Goal: Task Accomplishment & Management: Complete application form

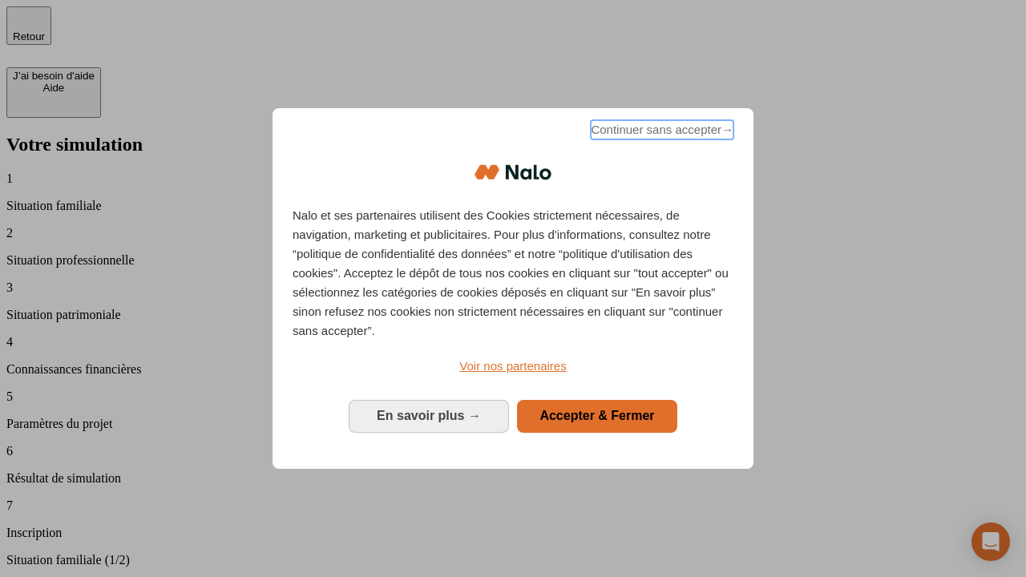
click at [661, 132] on span "Continuer sans accepter →" at bounding box center [662, 129] width 143 height 19
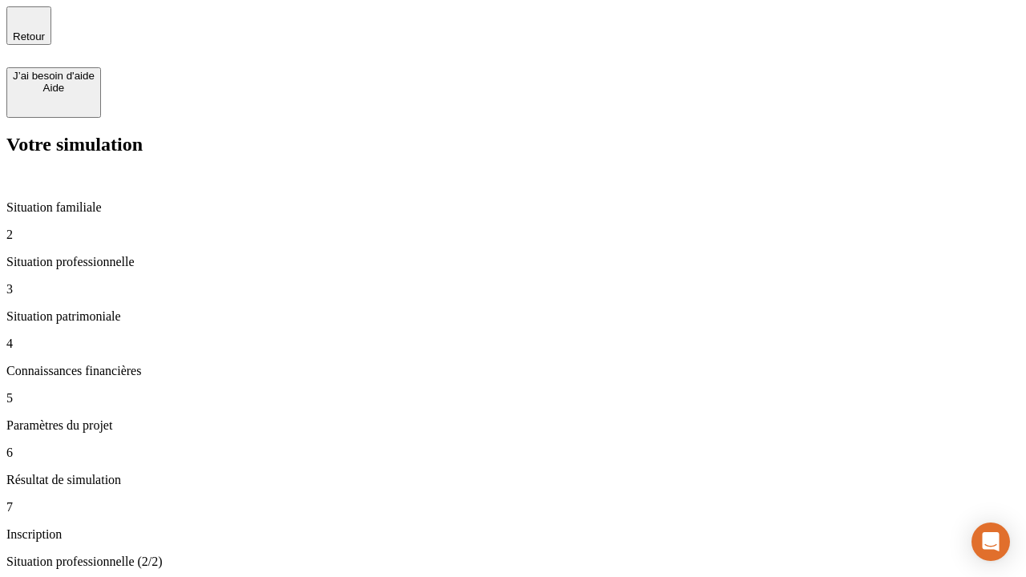
type input "30 000"
type input "1 000"
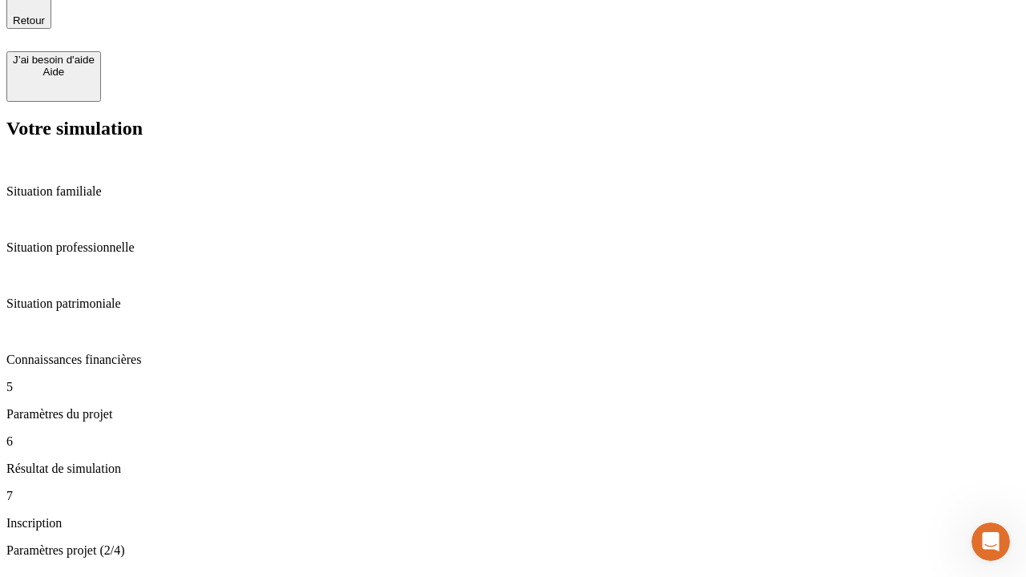
type input "65"
type input "5 000"
type input "640"
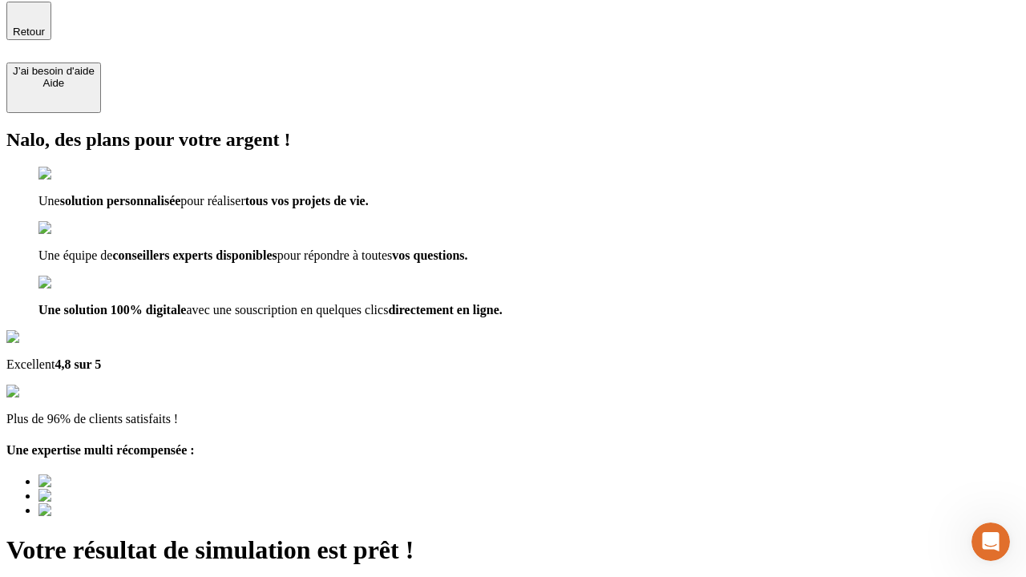
type input "[EMAIL_ADDRESS][DOMAIN_NAME]"
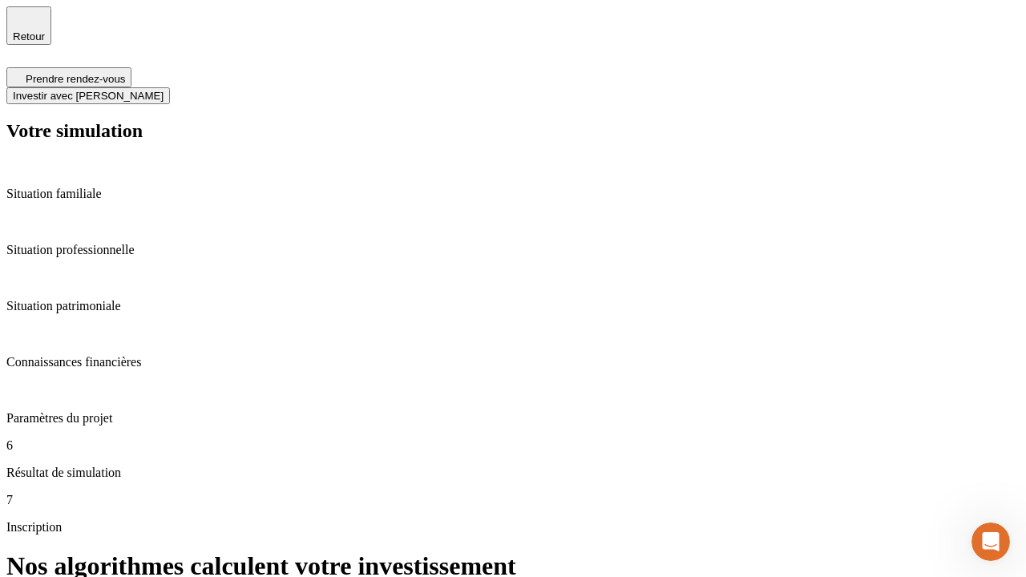
scroll to position [6, 0]
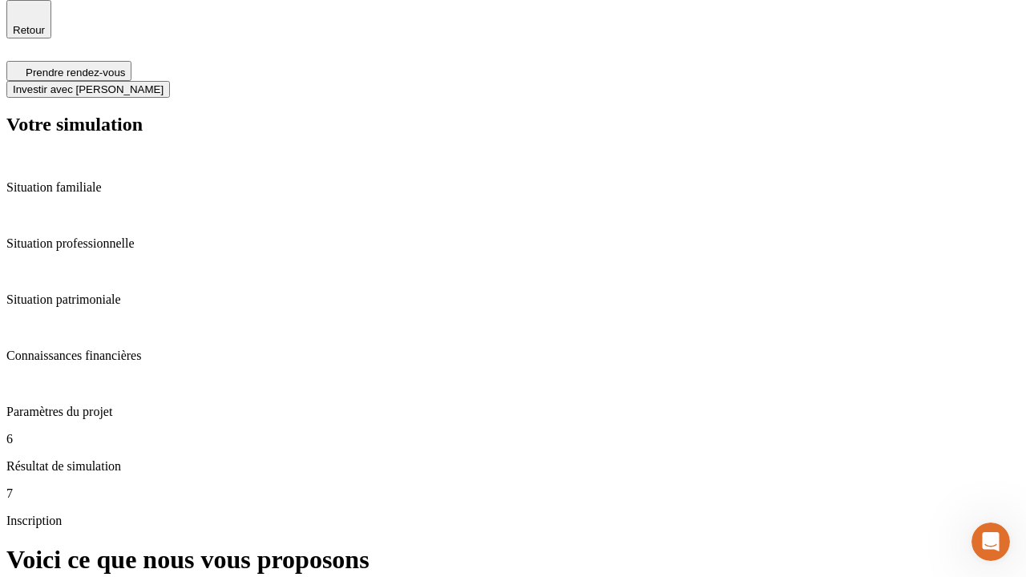
click at [164, 83] on span "Investir avec [PERSON_NAME]" at bounding box center [88, 89] width 151 height 12
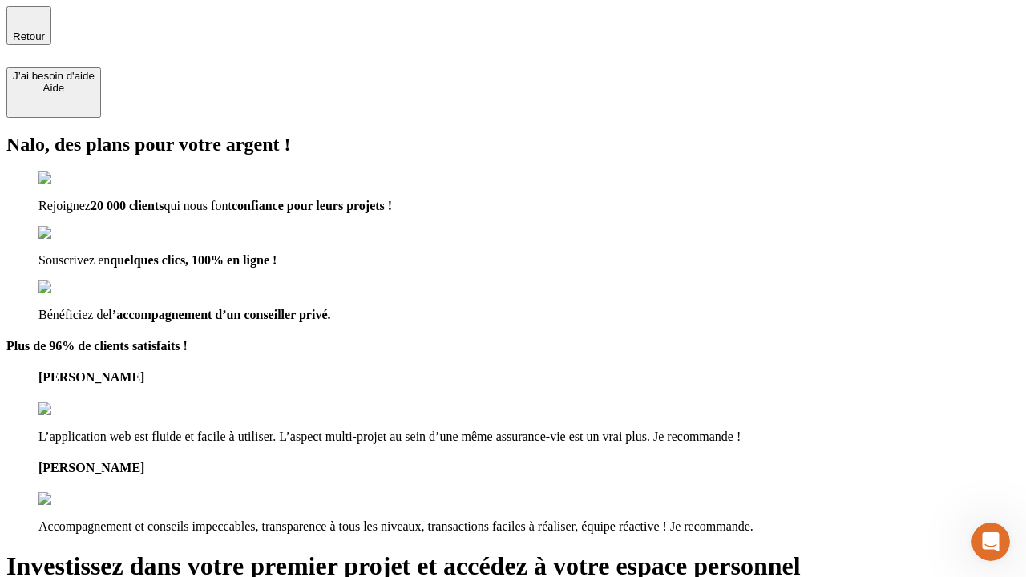
type input "[PERSON_NAME][EMAIL_ADDRESS][DOMAIN_NAME]"
